Goal: Ask a question: Seek information or help from site administrators or community

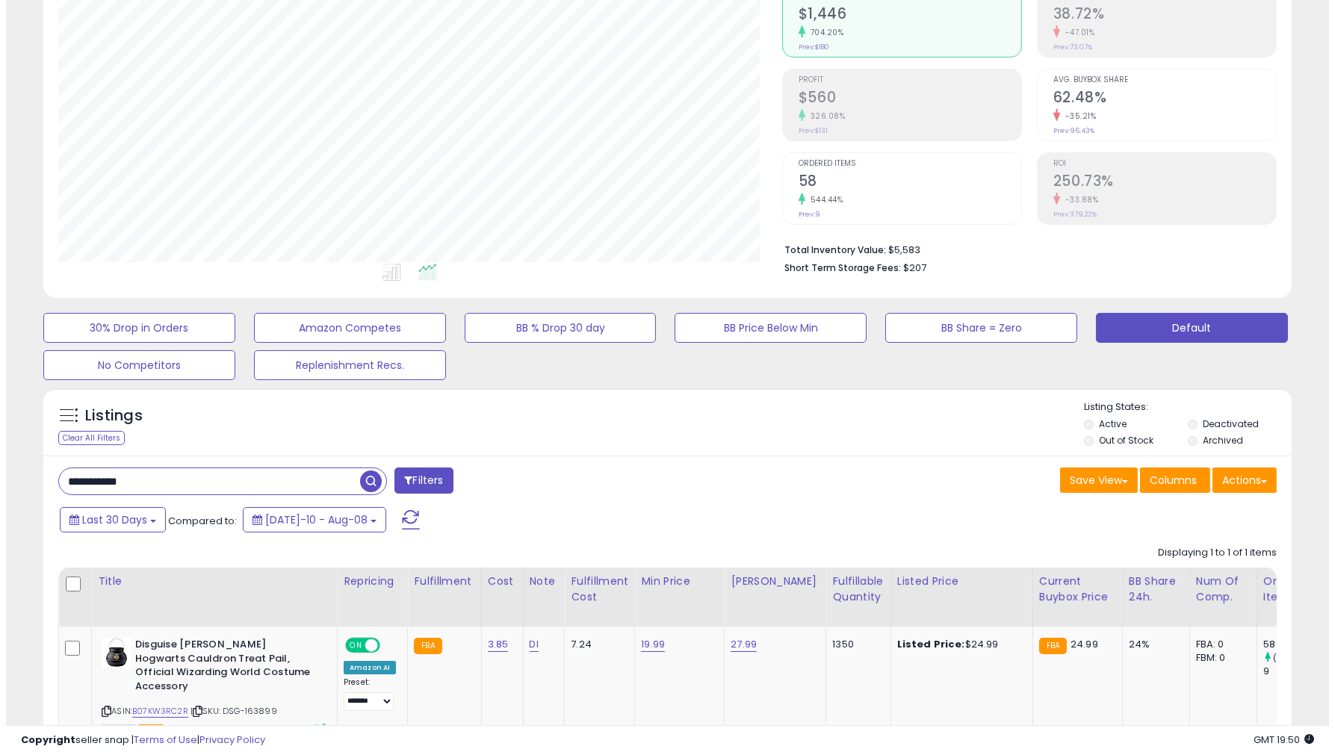
scroll to position [306, 723]
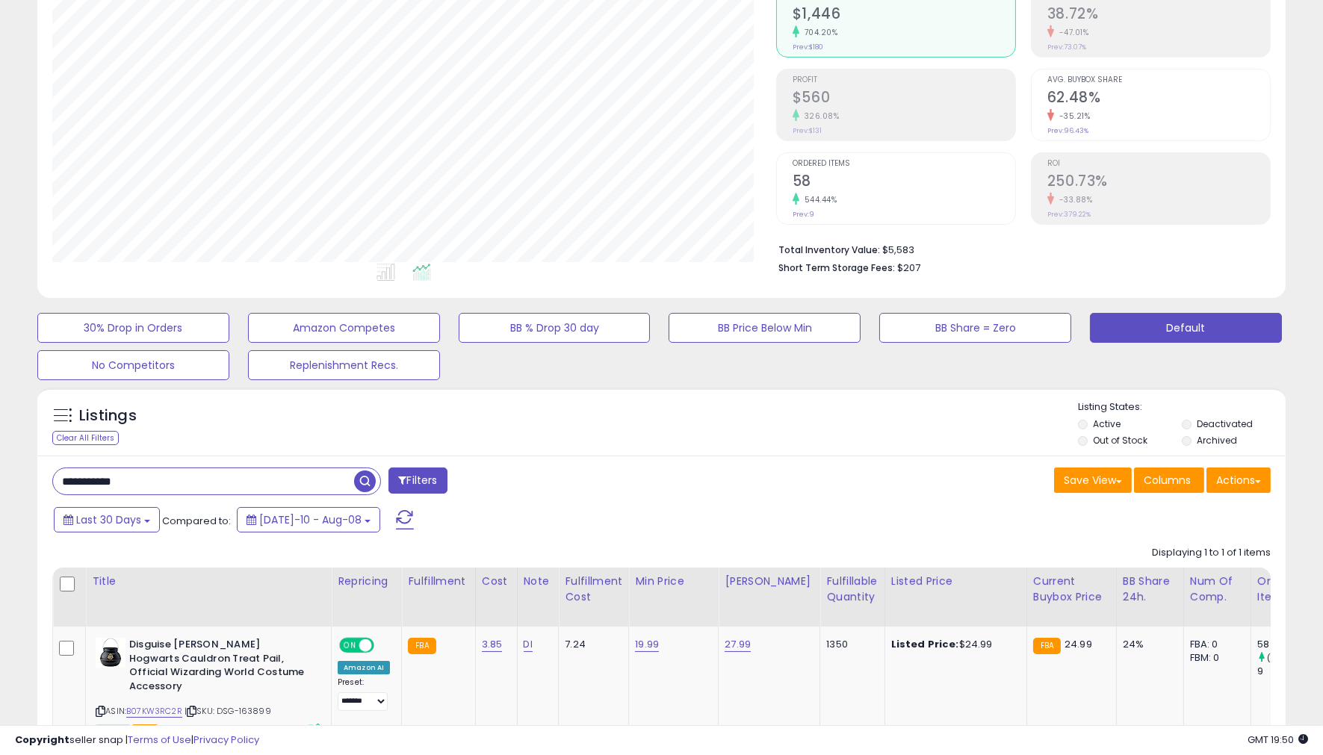
drag, startPoint x: 224, startPoint y: 476, endPoint x: -1126, endPoint y: 335, distance: 1357.0
click at [0, 335] on html "Unable to login Retrieving listings data.. has not yet accepted the Terms of Us…" at bounding box center [661, 219] width 1323 height 755
paste input "*"
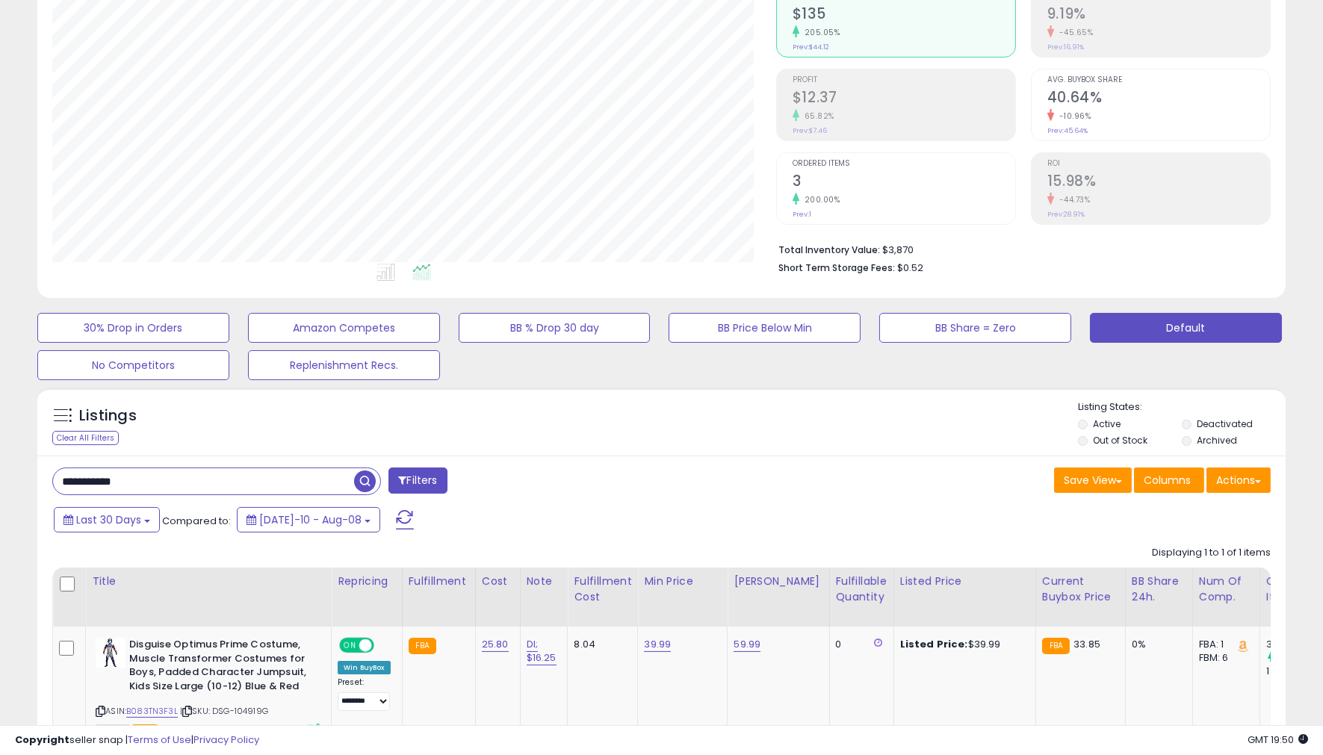
drag, startPoint x: 899, startPoint y: 517, endPoint x: 815, endPoint y: 344, distance: 192.1
click at [899, 516] on div "Last 30 Days Compared to: [DATE]-10 - Aug-08" at bounding box center [506, 522] width 913 height 34
drag, startPoint x: 214, startPoint y: 481, endPoint x: -960, endPoint y: 412, distance: 1176.1
click at [0, 412] on html "Unable to login Retrieving listings data.. has not yet accepted the Terms of Us…" at bounding box center [661, 219] width 1323 height 755
paste input "text"
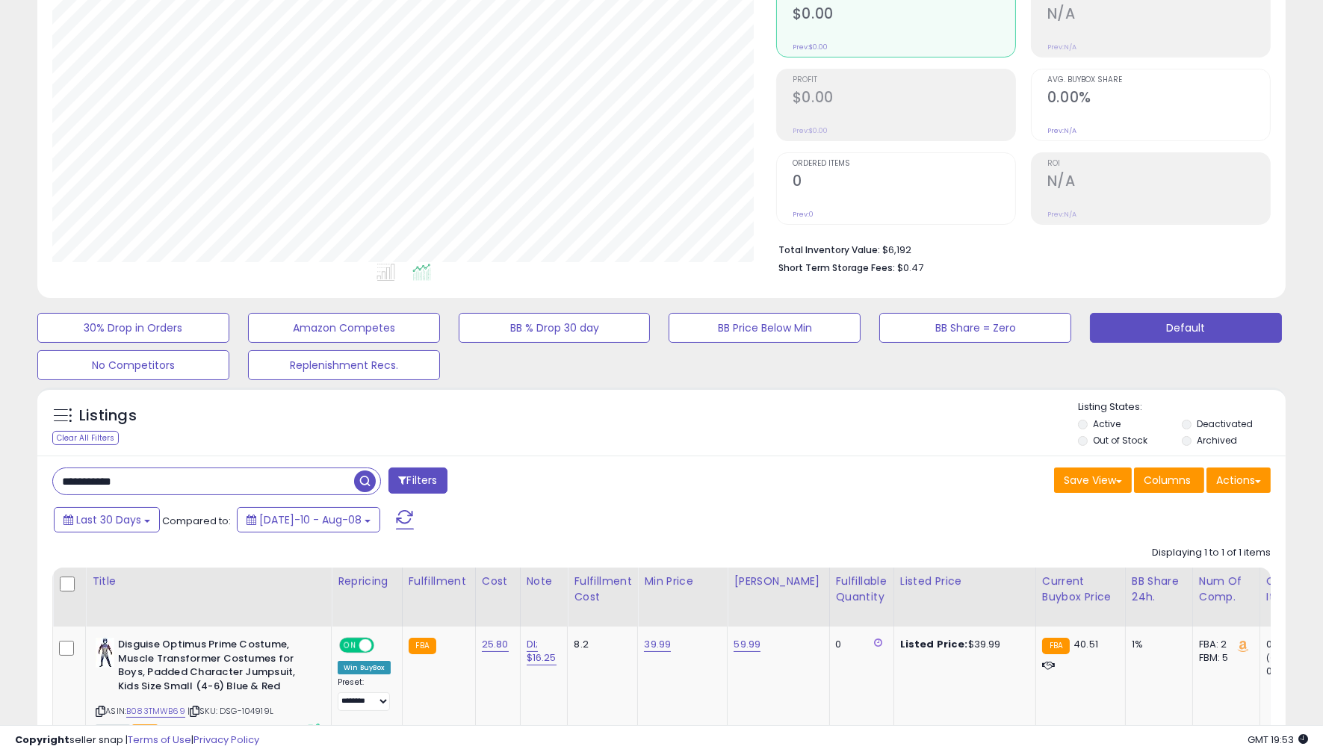
drag, startPoint x: 914, startPoint y: 463, endPoint x: 825, endPoint y: 383, distance: 119.5
click at [914, 462] on div "**********" at bounding box center [661, 630] width 1248 height 349
drag, startPoint x: -124, startPoint y: 471, endPoint x: -646, endPoint y: 412, distance: 525.3
click at [0, 412] on html "Unable to login Retrieving listings data.. has not yet accepted the Terms of Us…" at bounding box center [661, 219] width 1323 height 755
paste input "text"
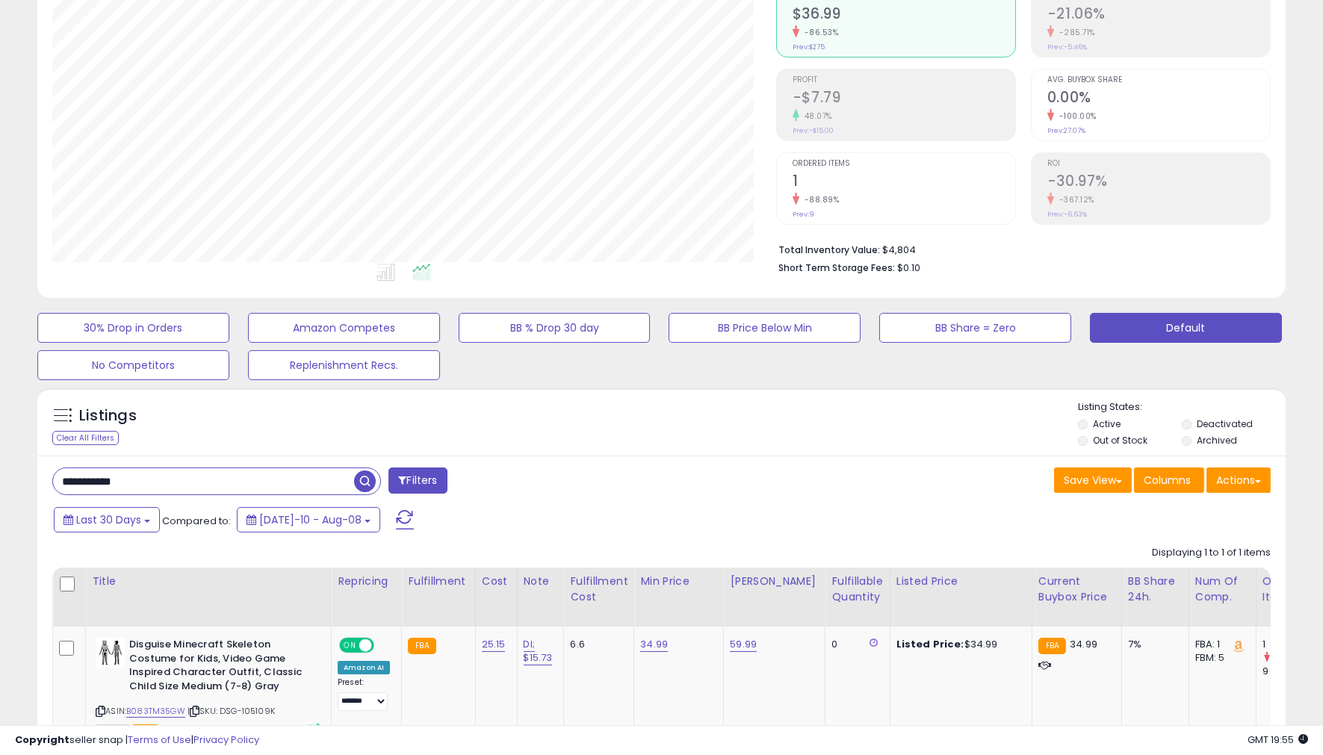
drag, startPoint x: 173, startPoint y: 474, endPoint x: -1140, endPoint y: 364, distance: 1318.4
click at [0, 364] on html "Unable to login Retrieving listings data.. has not yet accepted the Terms of Us…" at bounding box center [661, 219] width 1323 height 755
paste input "text"
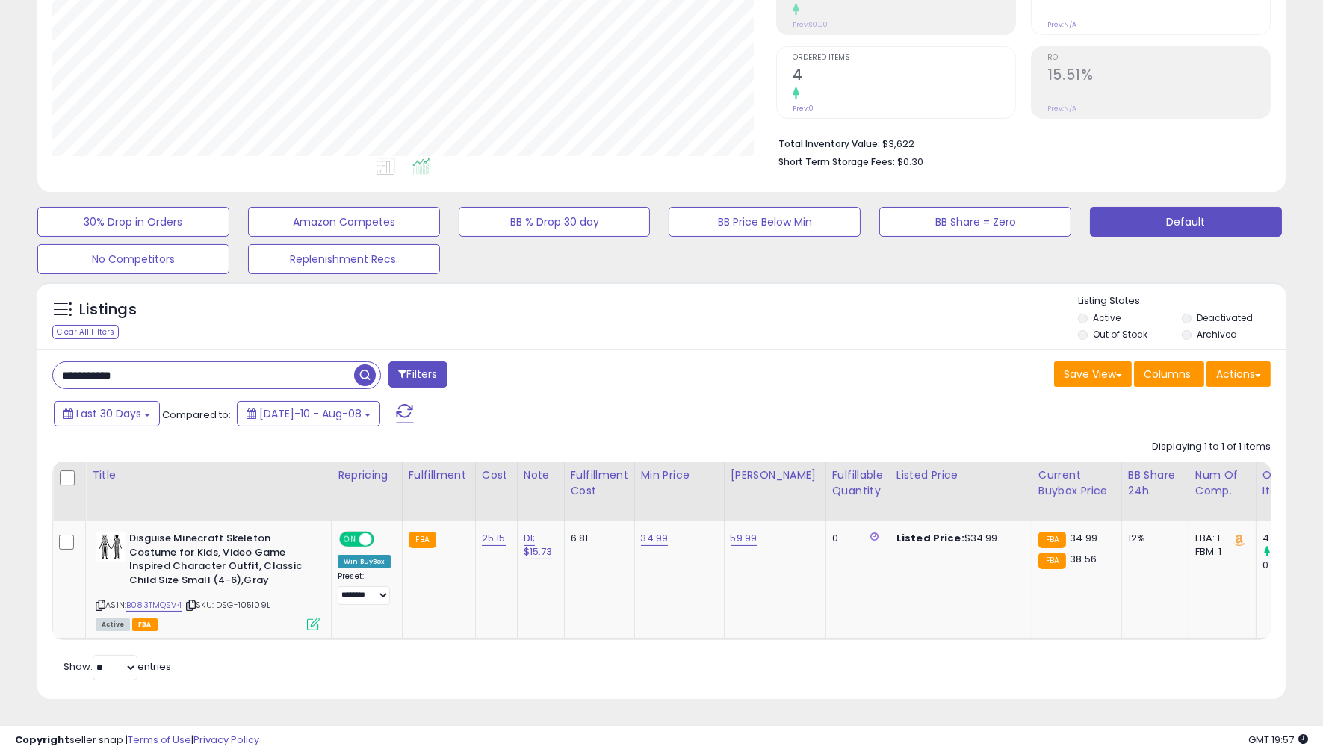
click at [900, 350] on div "**********" at bounding box center [661, 524] width 1248 height 349
drag, startPoint x: 235, startPoint y: 362, endPoint x: -1338, endPoint y: 124, distance: 1590.8
click at [0, 124] on html "Unable to login Retrieving listings data.. has not yet accepted the Terms of Us…" at bounding box center [661, 113] width 1323 height 755
paste input "text"
type input "**********"
